Goal: Find specific page/section: Find specific page/section

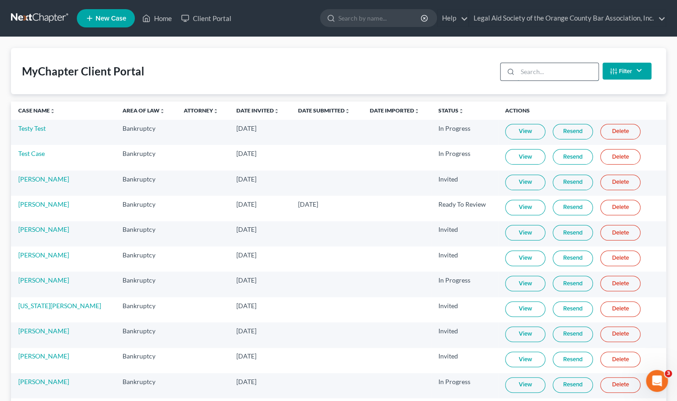
click at [536, 71] on input "search" at bounding box center [557, 71] width 81 height 17
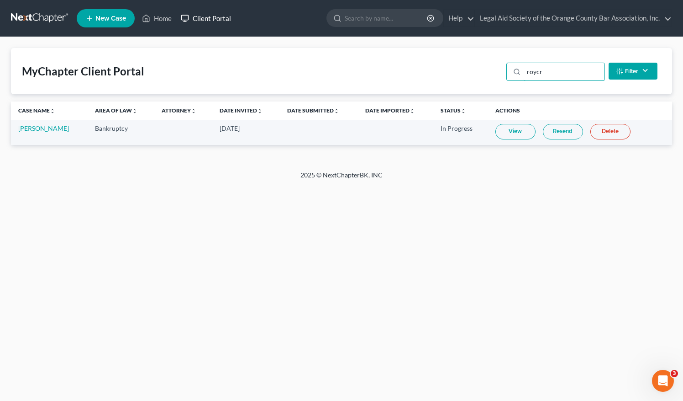
type input "roycr"
click at [204, 22] on link "Client Portal" at bounding box center [205, 18] width 59 height 16
click at [218, 15] on link "Client Portal" at bounding box center [205, 18] width 59 height 16
drag, startPoint x: 535, startPoint y: 76, endPoint x: 503, endPoint y: 78, distance: 32.9
click at [503, 78] on div "roycr Filter Status Filter... Invited In Progress Ready To Review Reviewed Impo…" at bounding box center [582, 71] width 159 height 24
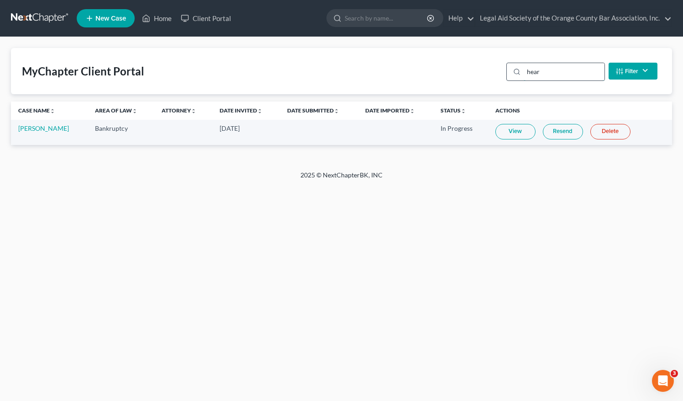
type input "[PERSON_NAME]"
drag, startPoint x: 549, startPoint y: 70, endPoint x: 508, endPoint y: 72, distance: 41.2
click at [508, 72] on div "[PERSON_NAME]" at bounding box center [556, 72] width 99 height 18
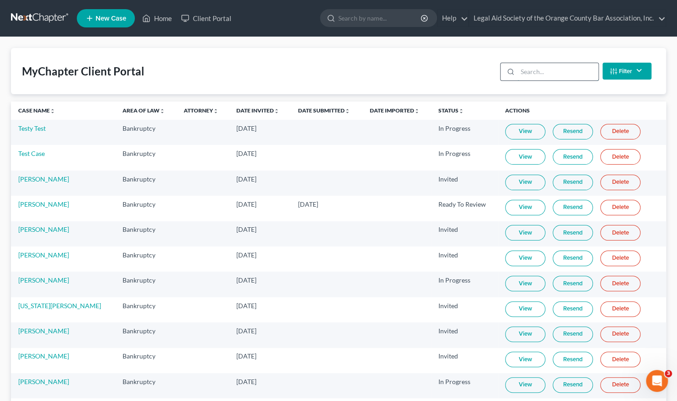
click at [518, 71] on input "search" at bounding box center [557, 71] width 81 height 17
click at [212, 19] on link "Client Portal" at bounding box center [205, 18] width 59 height 16
click at [213, 19] on link "Client Portal" at bounding box center [205, 18] width 59 height 16
click at [529, 72] on input "search" at bounding box center [557, 71] width 81 height 17
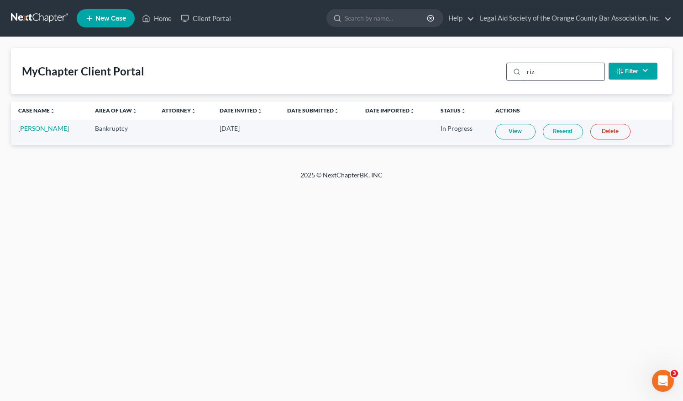
type input "rizi"
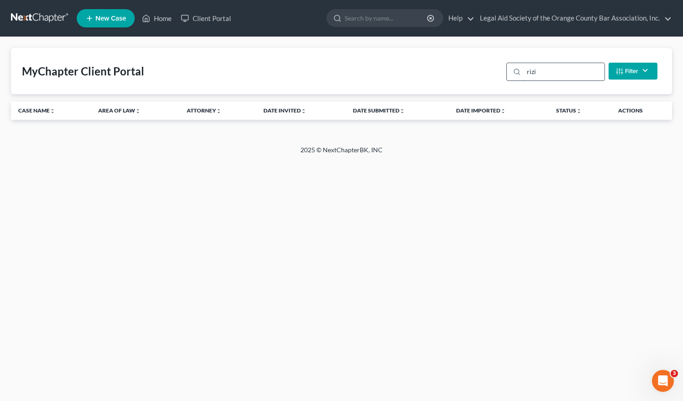
drag, startPoint x: 540, startPoint y: 73, endPoint x: 524, endPoint y: 75, distance: 17.1
click at [524, 75] on input "rizi" at bounding box center [564, 71] width 81 height 17
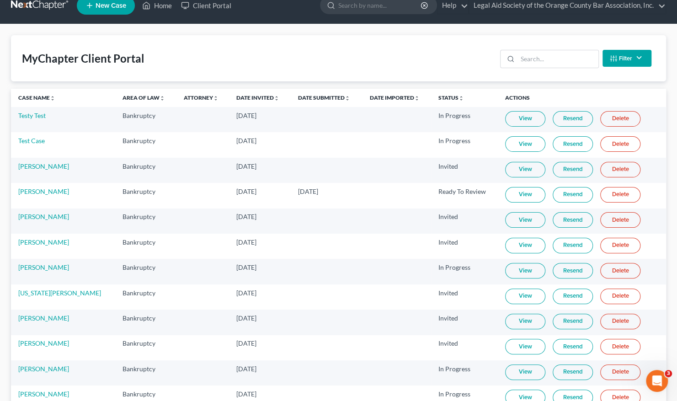
scroll to position [12, 0]
